Goal: Task Accomplishment & Management: Manage account settings

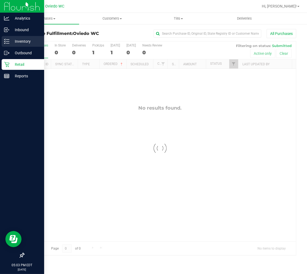
click at [13, 38] on p "Inventory" at bounding box center [25, 41] width 32 height 6
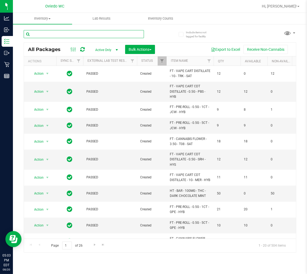
click at [57, 34] on input "text" at bounding box center [84, 34] width 120 height 8
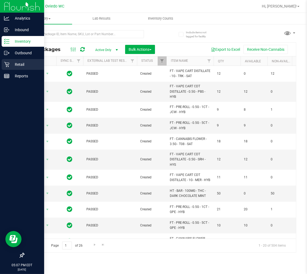
click at [16, 64] on p "Retail" at bounding box center [25, 64] width 32 height 6
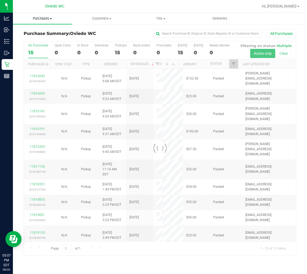
click at [37, 16] on span "Purchases" at bounding box center [42, 18] width 59 height 5
click at [41, 38] on span "Fulfillment" at bounding box center [29, 39] width 33 height 5
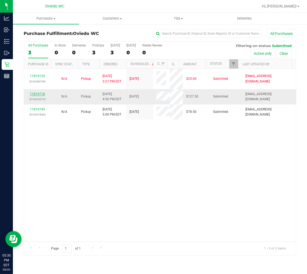
click at [40, 94] on link "11819718" at bounding box center [37, 94] width 15 height 4
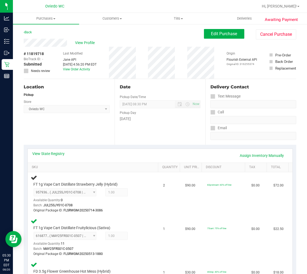
click at [89, 130] on div "Location Pickup Store [GEOGRAPHIC_DATA][PERSON_NAME] Select Store [PERSON_NAME]…" at bounding box center [69, 112] width 91 height 66
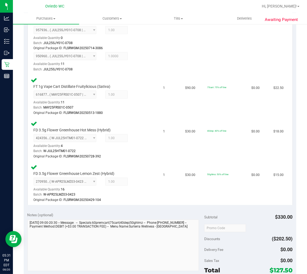
scroll to position [209, 0]
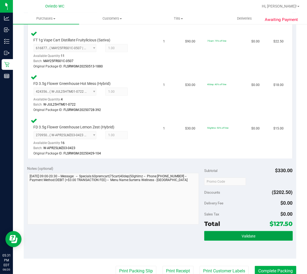
click at [252, 238] on button "Validate" at bounding box center [248, 236] width 88 height 10
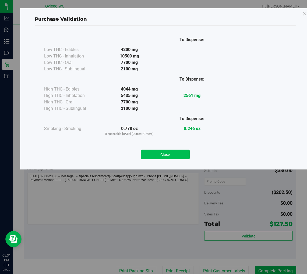
click at [167, 154] on button "Close" at bounding box center [165, 155] width 49 height 10
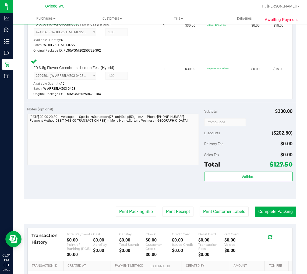
scroll to position [329, 0]
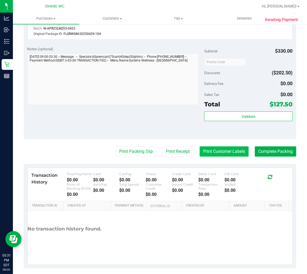
click at [226, 148] on button "Print Customer Labels" at bounding box center [223, 152] width 49 height 10
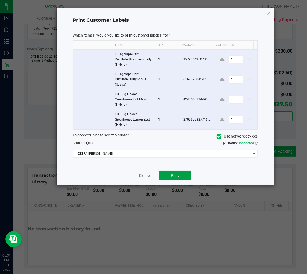
click at [175, 179] on button "Print" at bounding box center [175, 176] width 32 height 10
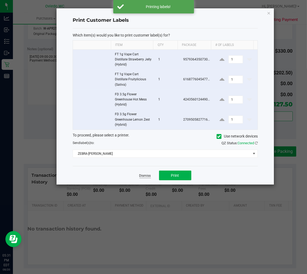
click at [145, 174] on link "Dismiss" at bounding box center [145, 176] width 12 height 5
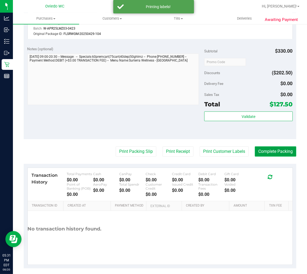
click at [275, 147] on button "Complete Packing" at bounding box center [275, 152] width 41 height 10
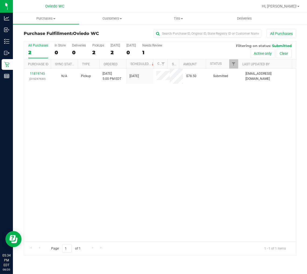
click at [230, 176] on div "11819745 (316247630) N/A Pickup [DATE] 5:00 PM EDT 8/20/2025 $78.50 Submitted […" at bounding box center [160, 155] width 272 height 173
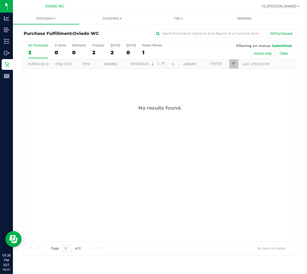
drag, startPoint x: 69, startPoint y: 128, endPoint x: 69, endPoint y: 134, distance: 5.7
click at [69, 128] on div "No results found." at bounding box center [160, 173] width 272 height 209
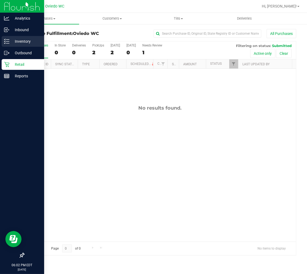
click at [9, 42] on icon at bounding box center [6, 41] width 5 height 5
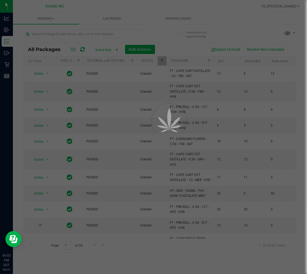
click at [63, 33] on div at bounding box center [153, 137] width 307 height 274
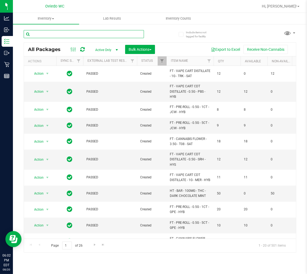
click at [63, 33] on input "text" at bounding box center [84, 34] width 120 height 8
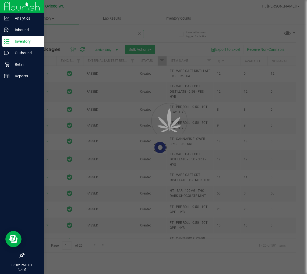
type input "ffp"
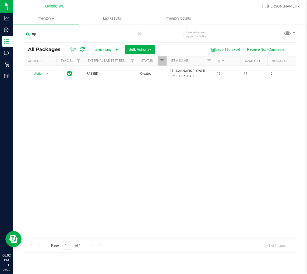
click at [122, 124] on div "Action Action Adjust qty Create package Edit attributes Global inventory Locate…" at bounding box center [160, 152] width 272 height 173
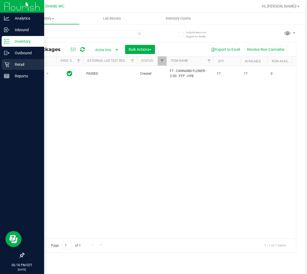
click at [11, 69] on div "Retail" at bounding box center [23, 64] width 42 height 11
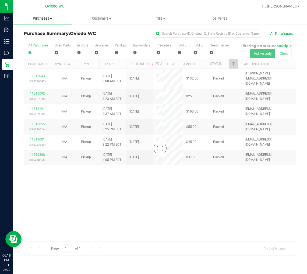
click at [47, 17] on span "Purchases" at bounding box center [42, 18] width 59 height 5
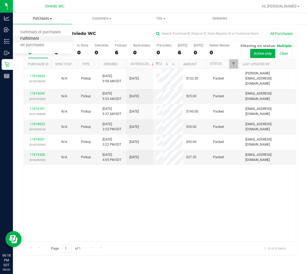
click at [40, 37] on span "Fulfillment" at bounding box center [29, 39] width 33 height 5
